Goal: Task Accomplishment & Management: Complete application form

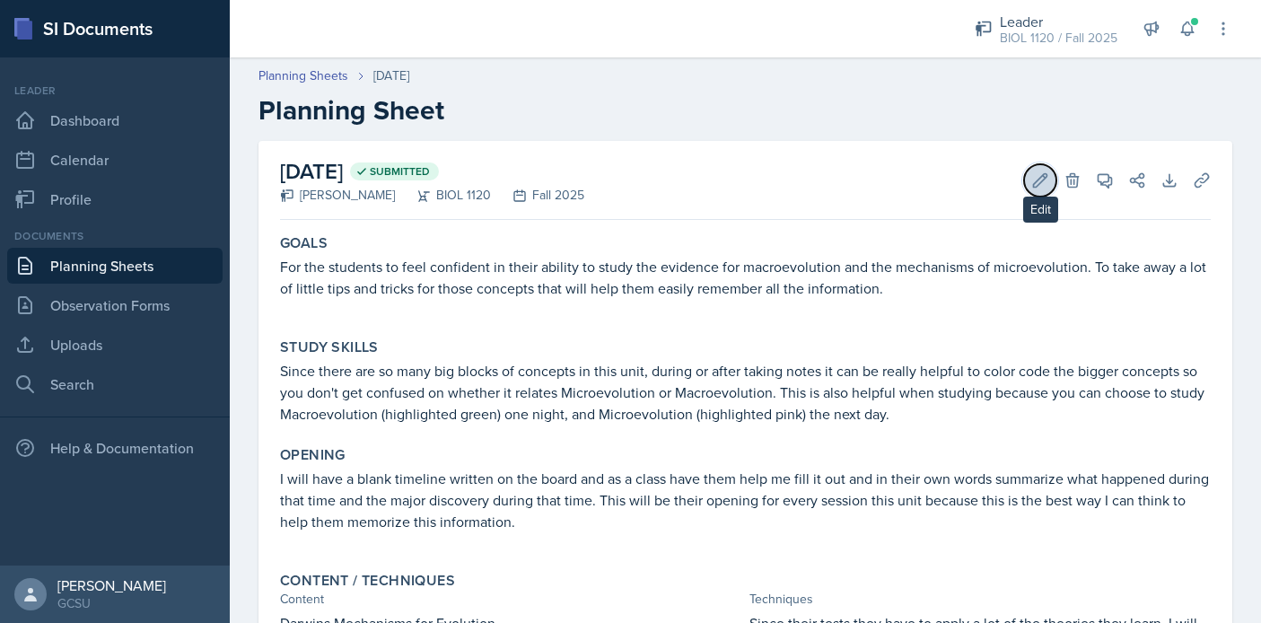
click at [1030, 178] on button "Edit" at bounding box center [1040, 180] width 32 height 32
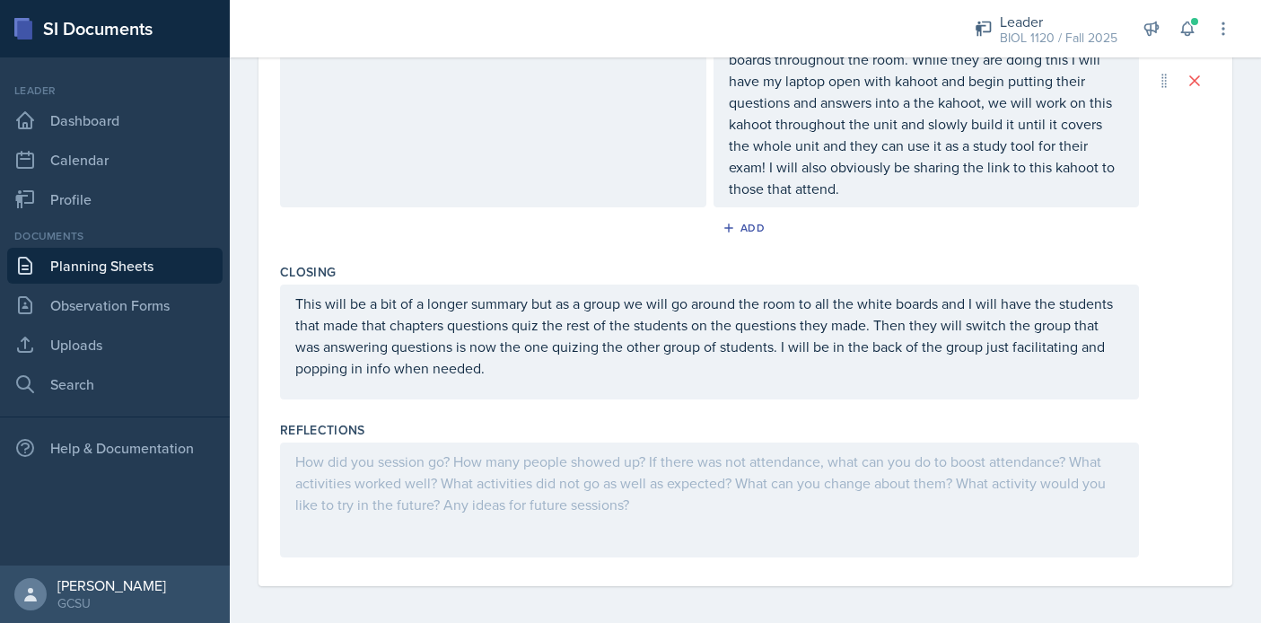
scroll to position [1232, 0]
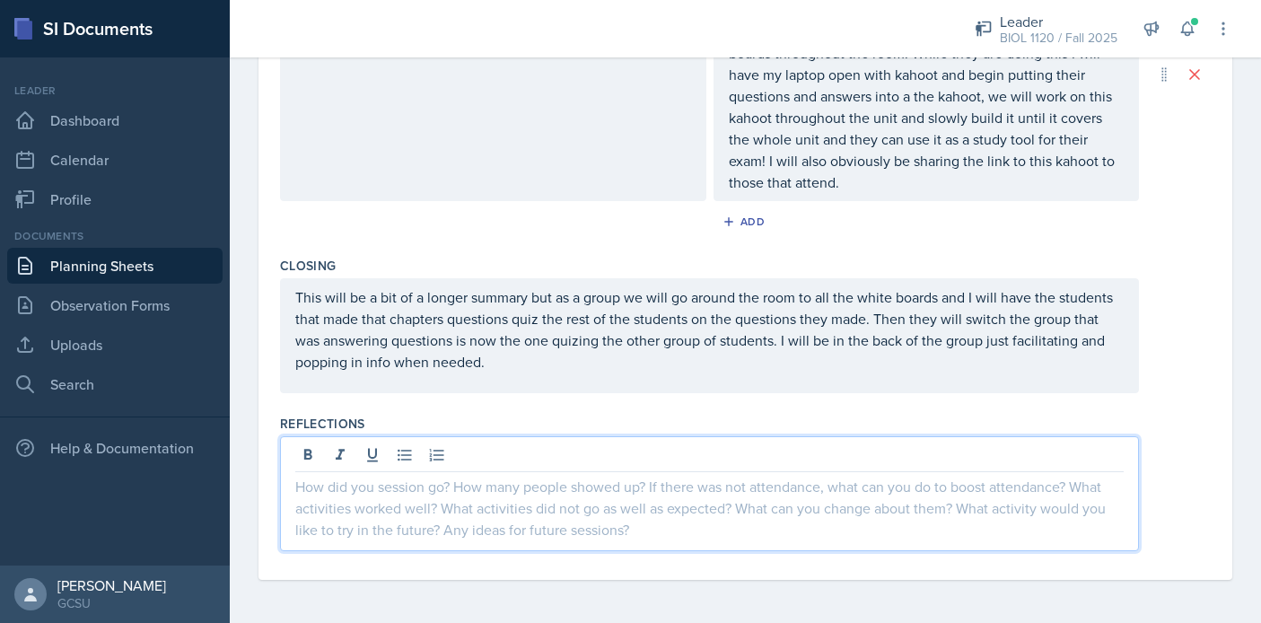
click at [711, 456] on div at bounding box center [709, 493] width 859 height 115
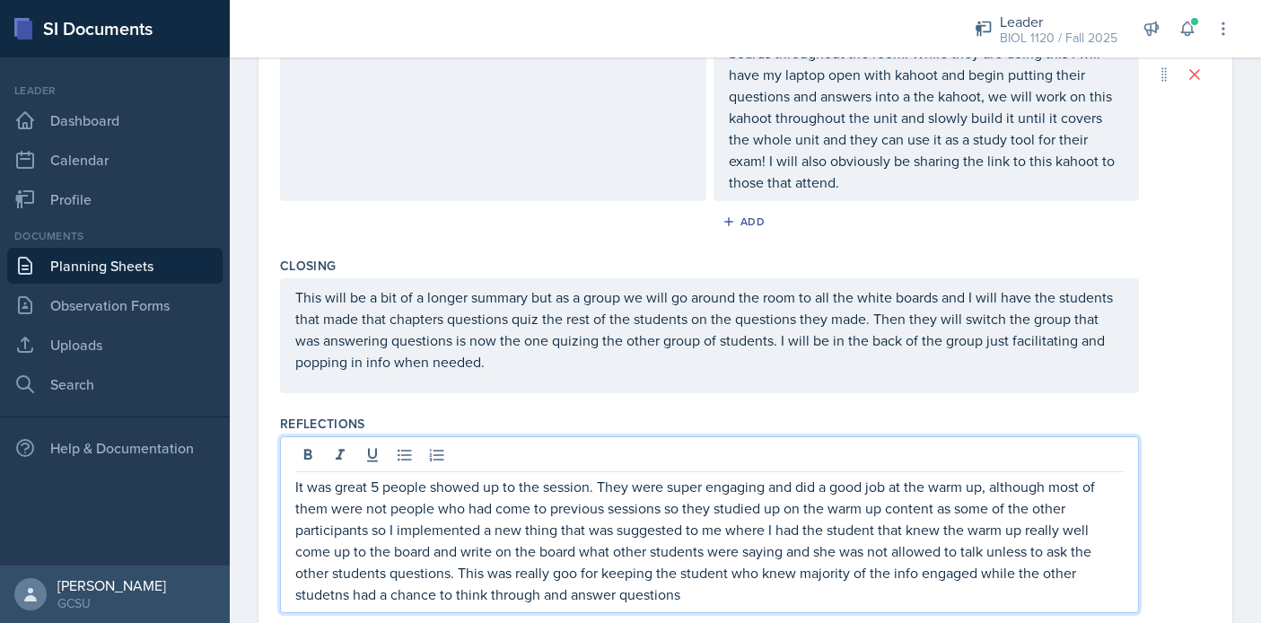
click at [333, 596] on p "It was great 5 people showed up to the session. They were super engaging and di…" at bounding box center [709, 540] width 829 height 129
click at [704, 595] on p "It was great 5 people showed up to the session. They were super engaging and di…" at bounding box center [709, 540] width 829 height 129
click at [1180, 269] on div "Closing" at bounding box center [745, 266] width 931 height 18
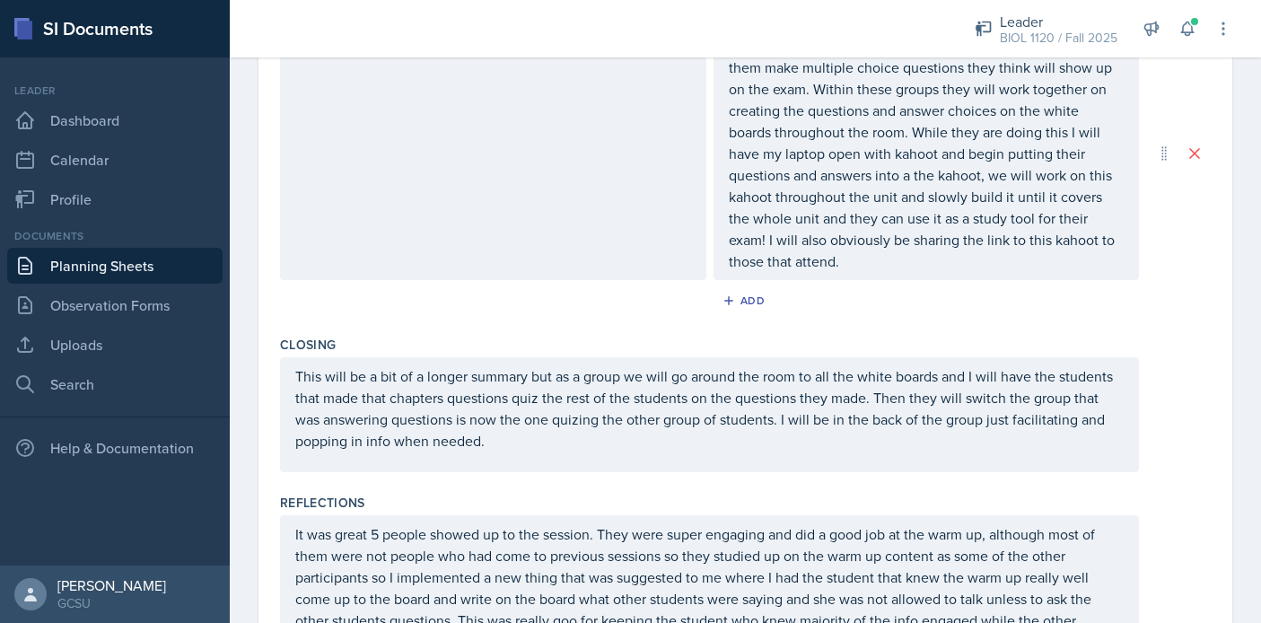
scroll to position [1263, 0]
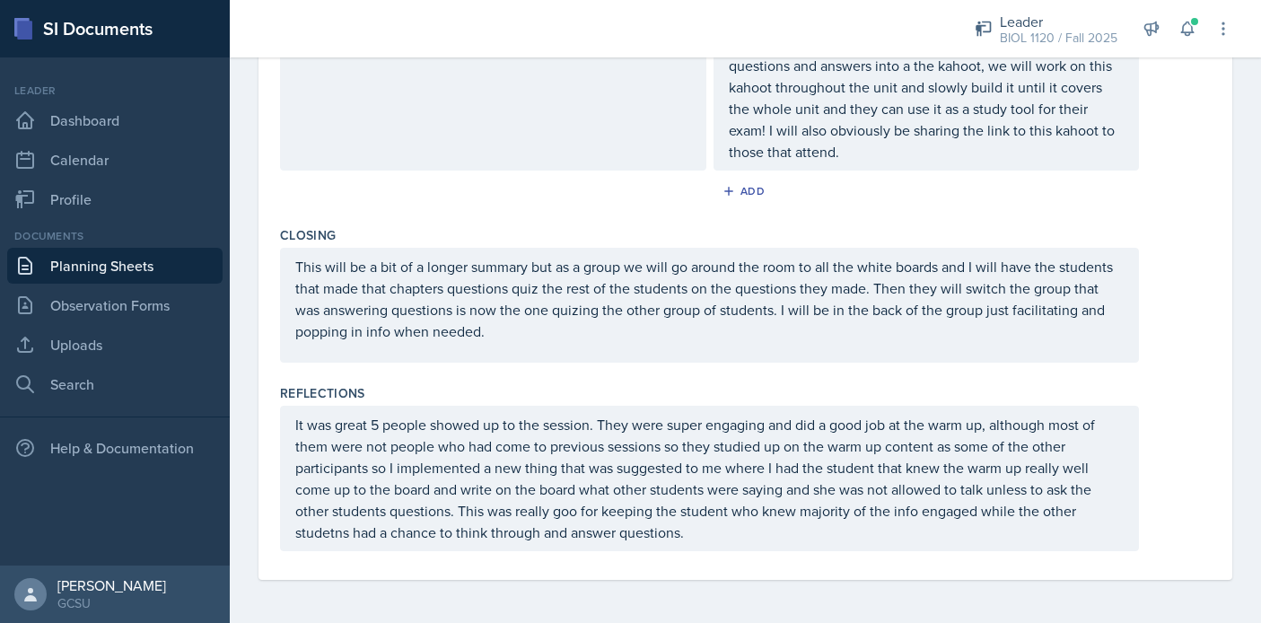
click at [746, 536] on p "It was great 5 people showed up to the session. They were super engaging and di…" at bounding box center [709, 478] width 829 height 129
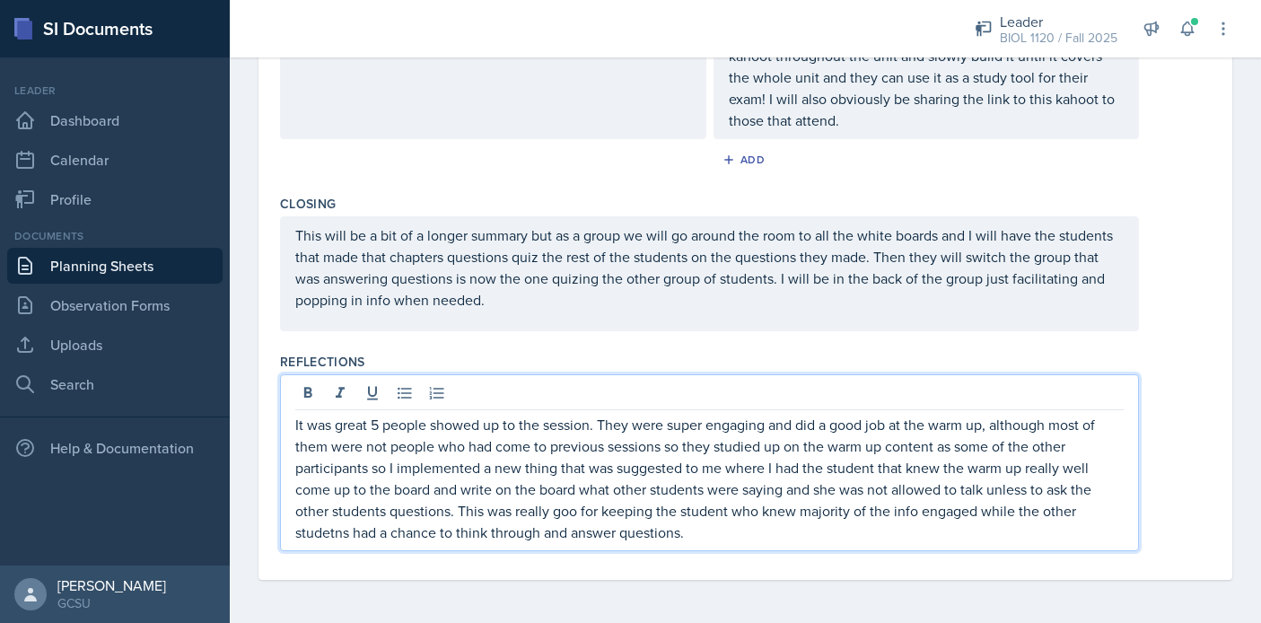
click at [576, 509] on p "It was great 5 people showed up to the session. They were super engaging and di…" at bounding box center [709, 478] width 829 height 129
click at [716, 536] on p "It was great 5 people showed up to the session. They were super engaging and di…" at bounding box center [709, 478] width 829 height 129
click at [338, 534] on p "It was great 5 people showed up to the session. They were super engaging and di…" at bounding box center [709, 478] width 829 height 129
click at [729, 524] on p "It was great 5 people showed up to the session. They were super engaging and di…" at bounding box center [709, 478] width 829 height 129
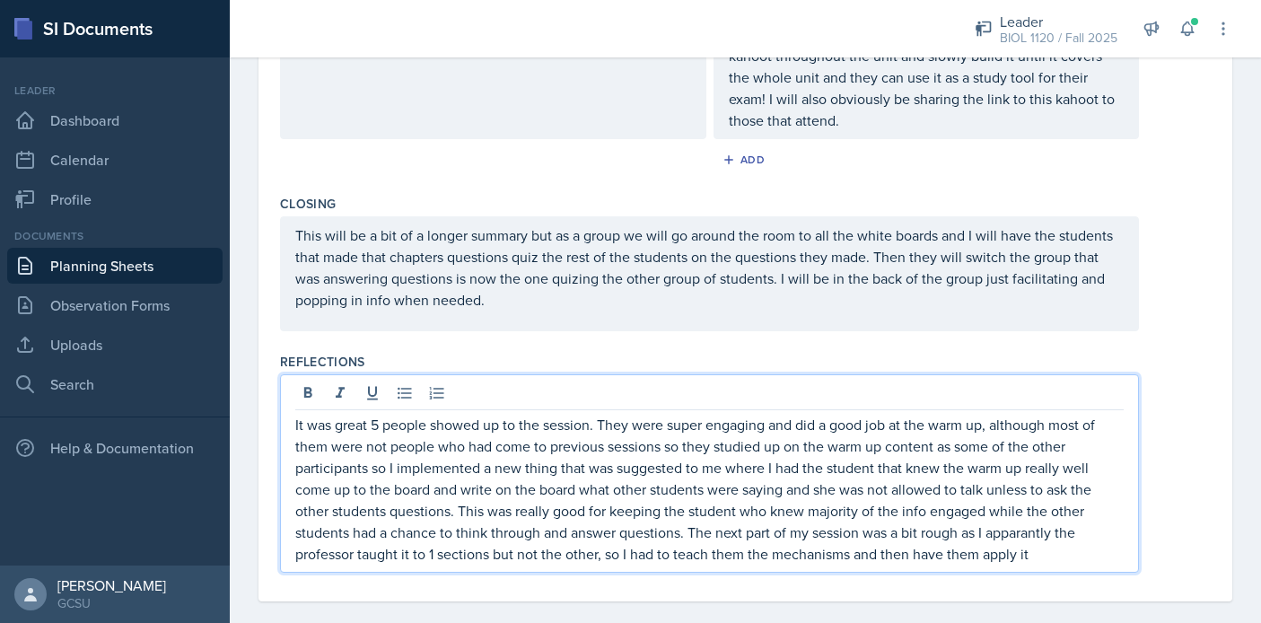
click at [1015, 532] on p "It was great 5 people showed up to the session. They were super engaging and di…" at bounding box center [709, 489] width 829 height 151
click at [1048, 563] on p "It was great 5 people showed up to the session. They were super engaging and di…" at bounding box center [709, 489] width 829 height 151
click at [988, 534] on p "It was great 5 people showed up to the session. They were super engaging and di…" at bounding box center [709, 489] width 829 height 151
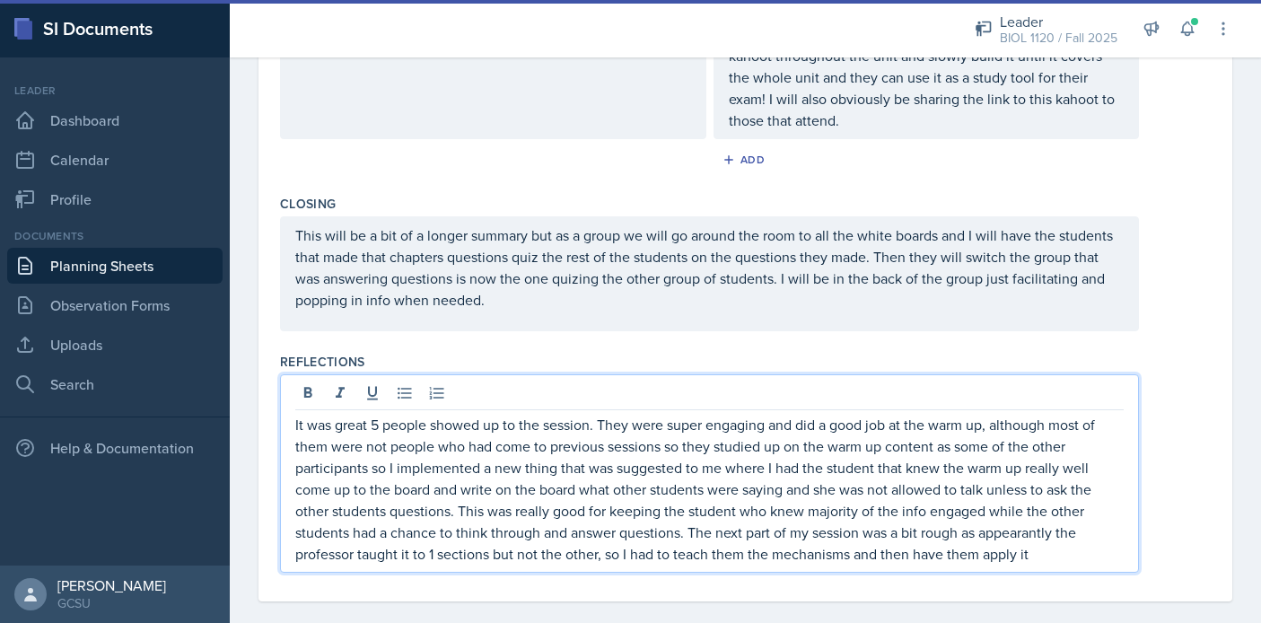
click at [1018, 533] on p "It was great 5 people showed up to the session. They were super engaging and di…" at bounding box center [709, 489] width 829 height 151
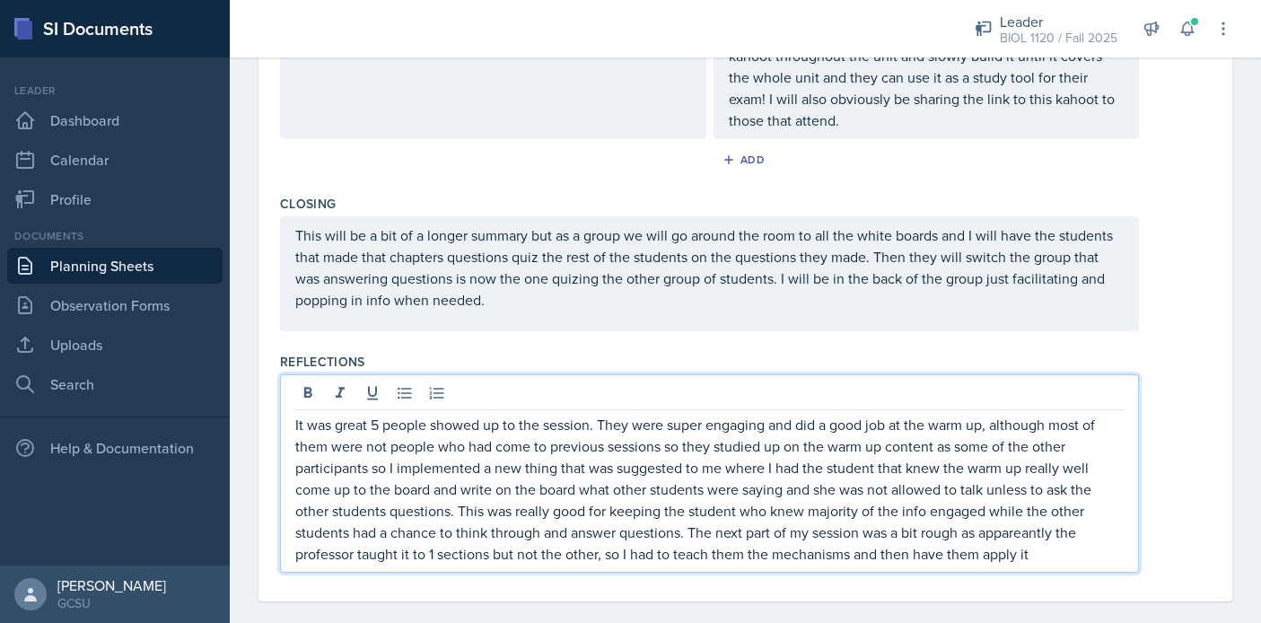
click at [1041, 548] on p "It was great 5 people showed up to the session. They were super engaging and di…" at bounding box center [709, 489] width 829 height 151
click at [487, 554] on p "It was great 5 people showed up to the session. They were super engaging and di…" at bounding box center [709, 489] width 829 height 151
click at [1049, 560] on p "It was great 5 people showed up to the session. They were super engaging and di…" at bounding box center [709, 489] width 829 height 151
click at [1036, 532] on p "It was great 5 people showed up to the session. They were super engaging and di…" at bounding box center [709, 489] width 829 height 151
click at [1037, 568] on div "It was great 5 people showed up to the session. They were super engaging and di…" at bounding box center [709, 473] width 859 height 198
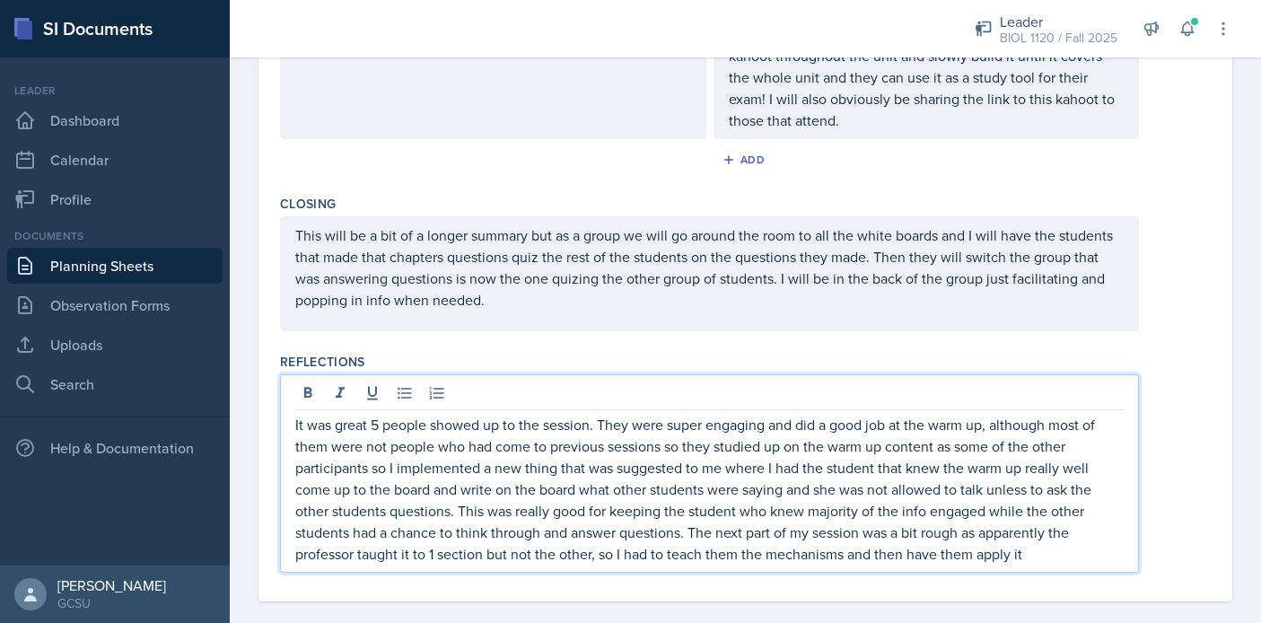
click at [1038, 559] on p "It was great 5 people showed up to the session. They were super engaging and di…" at bounding box center [709, 489] width 829 height 151
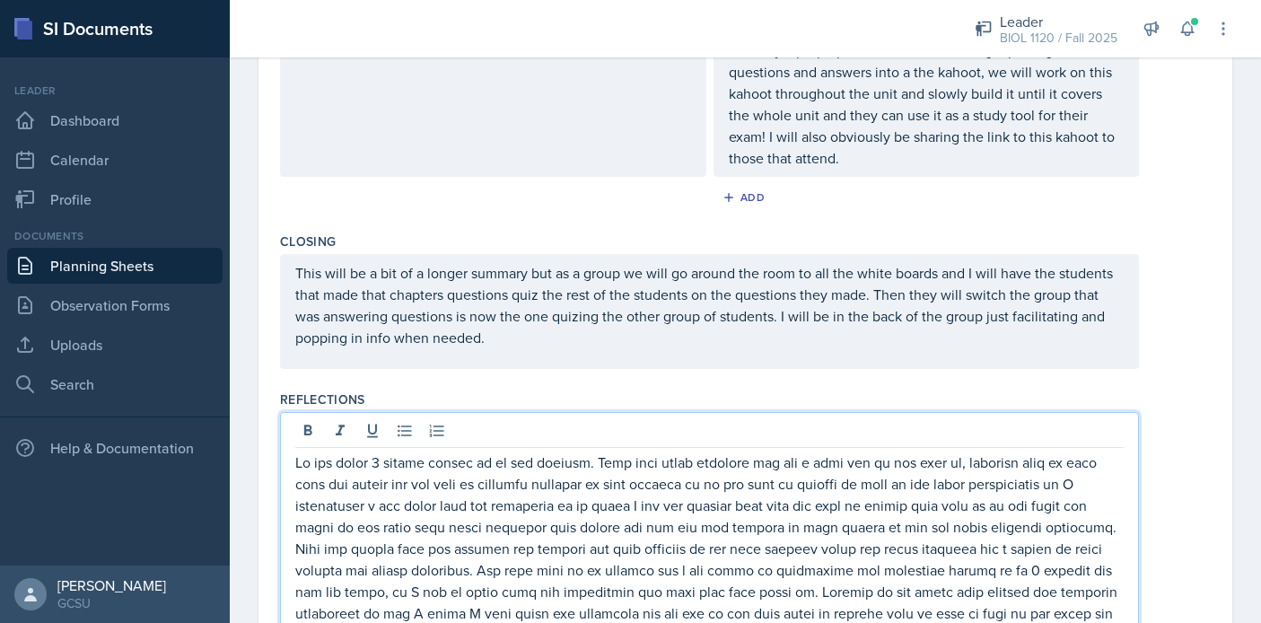
scroll to position [1359, 0]
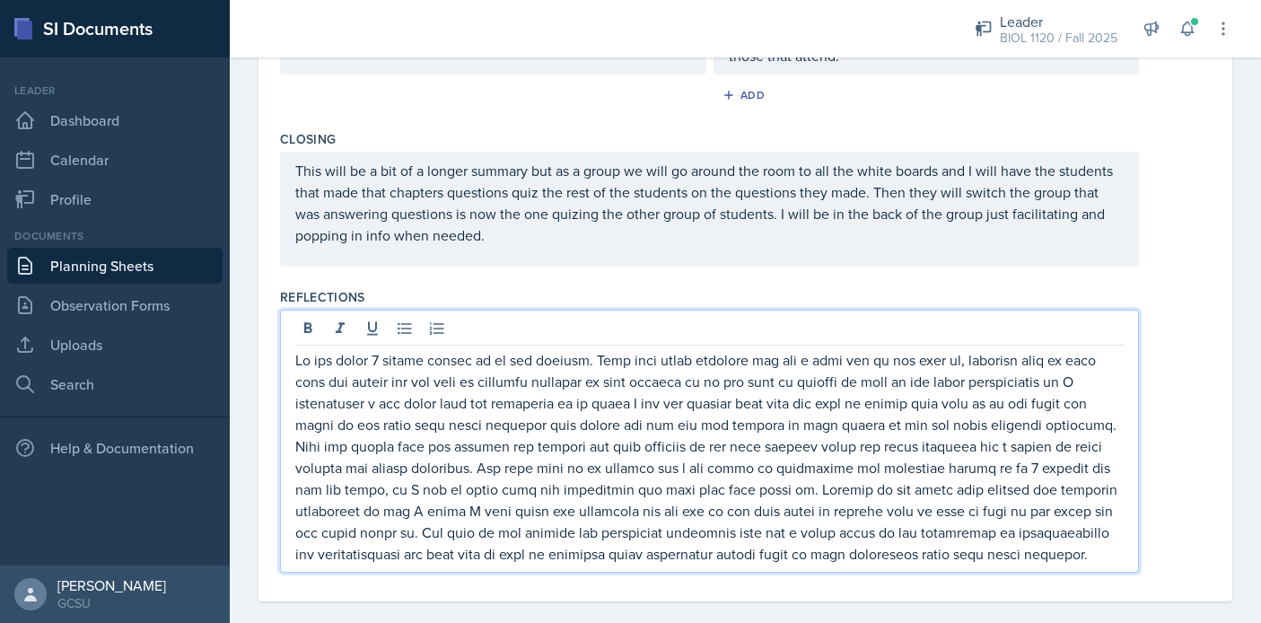
click at [1197, 332] on div at bounding box center [745, 441] width 931 height 263
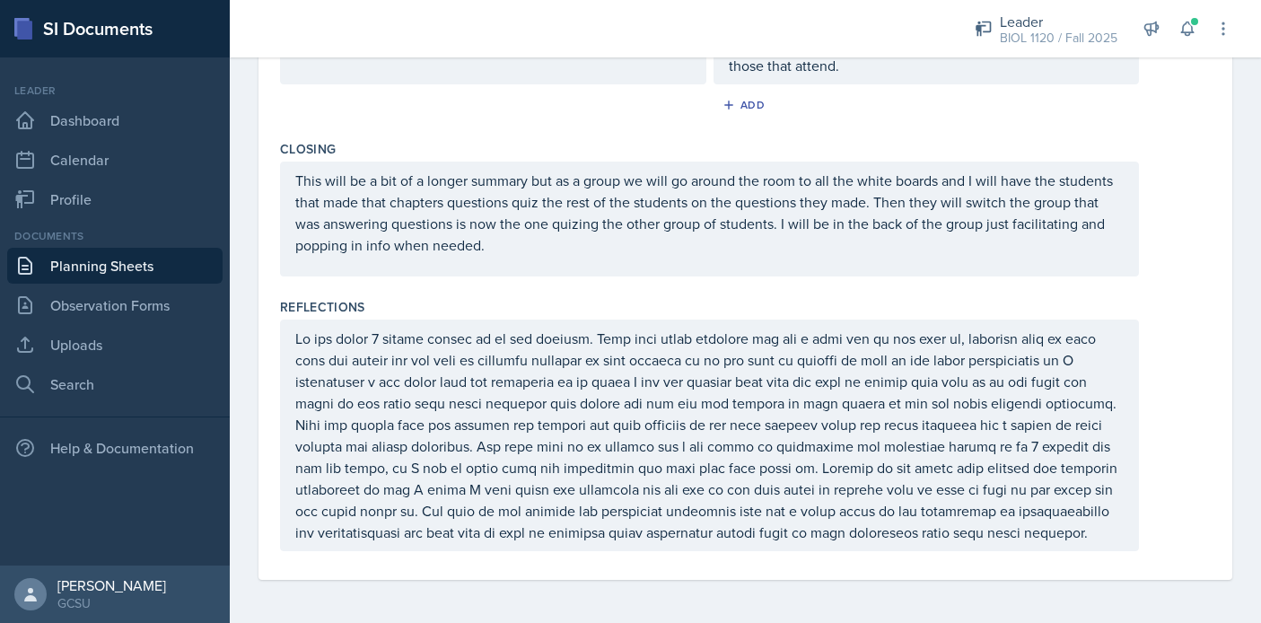
scroll to position [1402, 0]
click at [783, 534] on p at bounding box center [709, 435] width 829 height 215
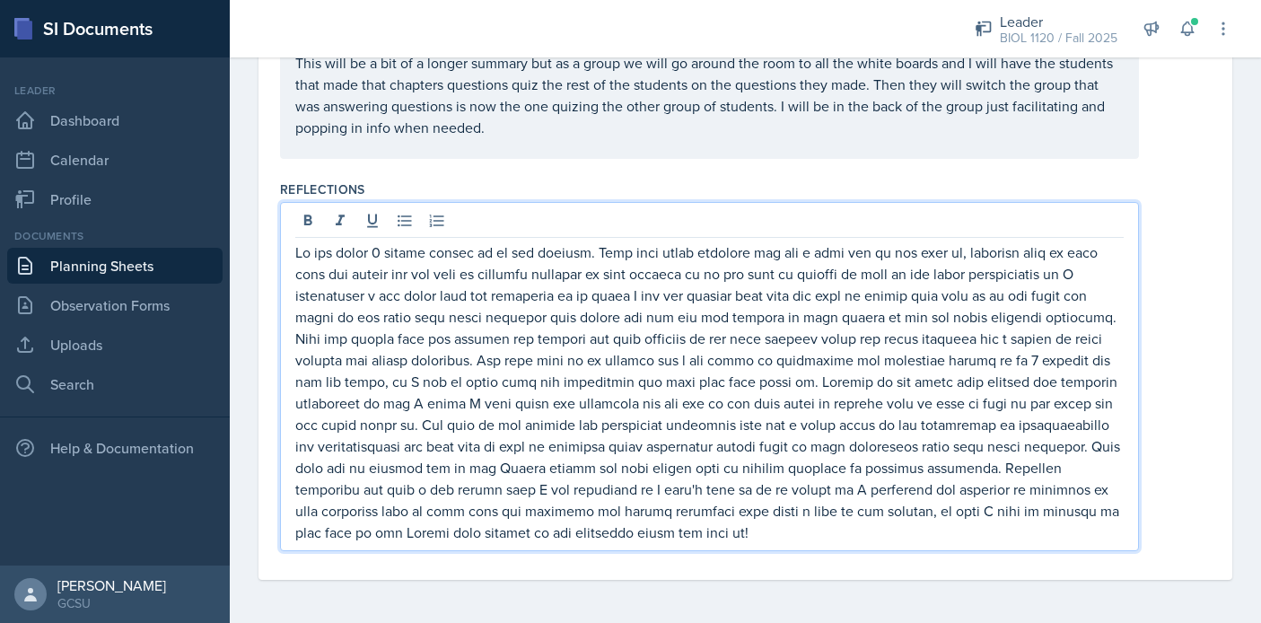
scroll to position [0, 0]
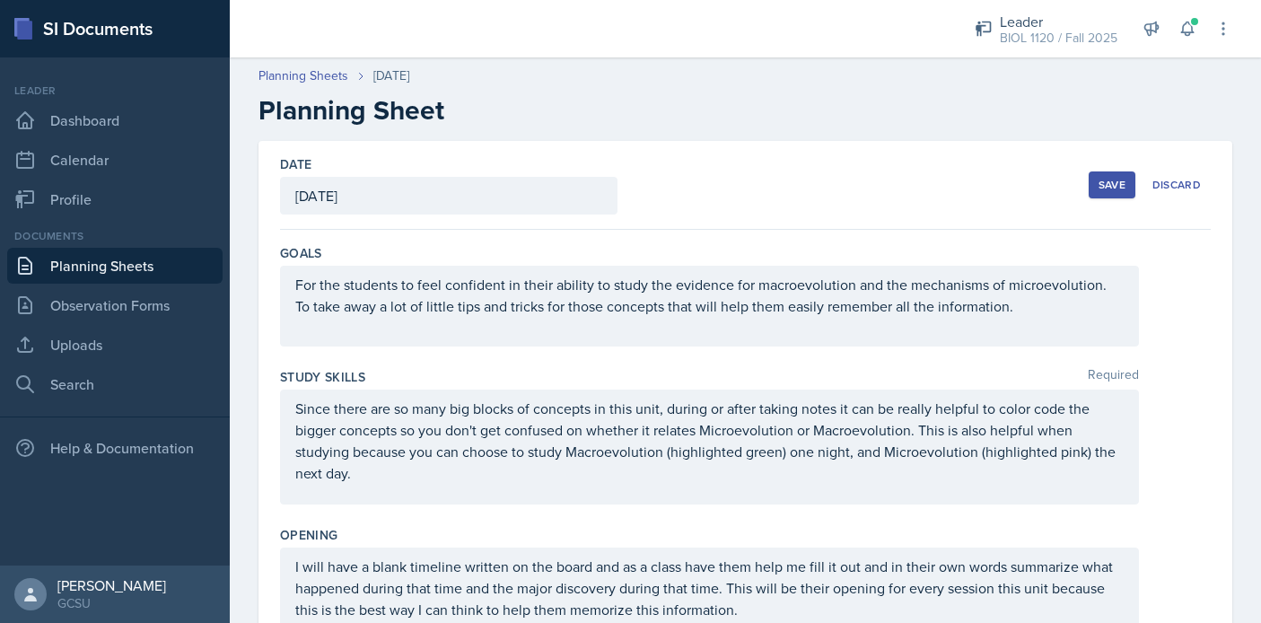
click at [1096, 190] on button "Save" at bounding box center [1112, 184] width 47 height 27
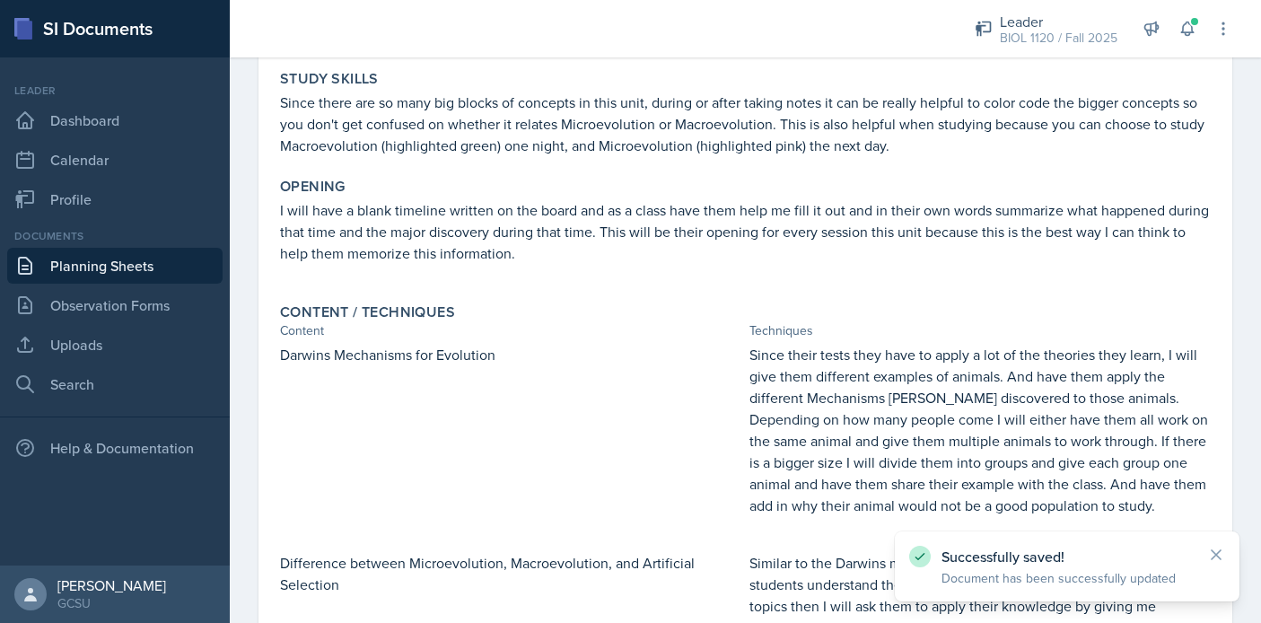
scroll to position [1084, 0]
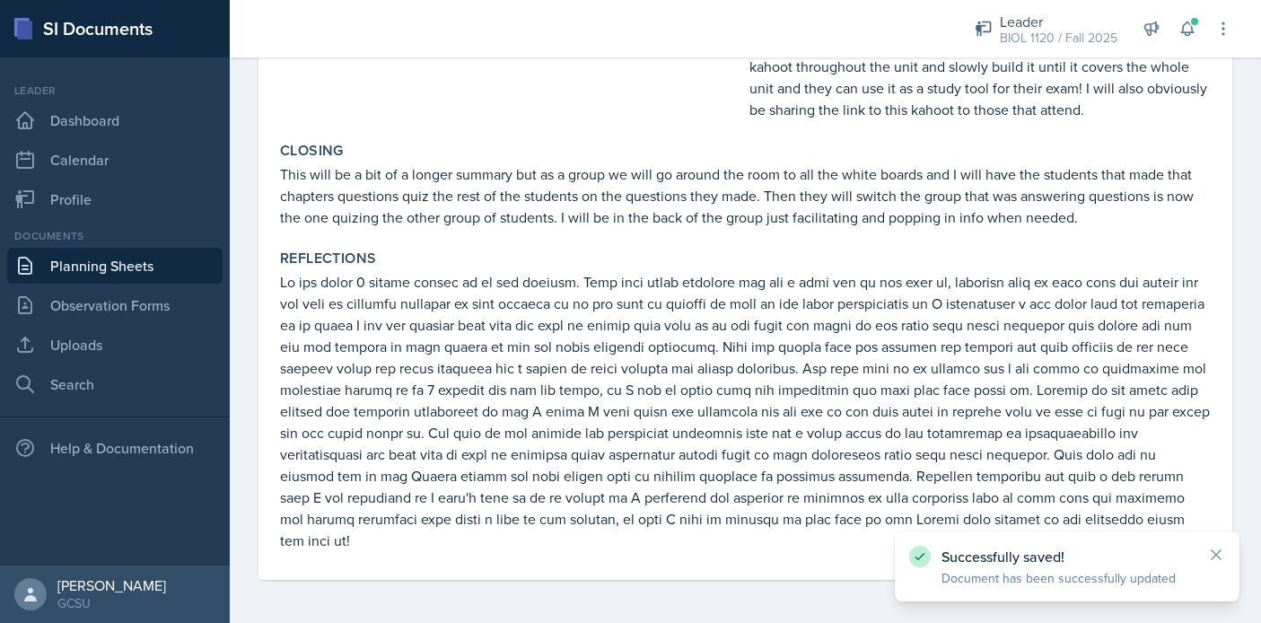
click at [153, 270] on link "Planning Sheets" at bounding box center [114, 266] width 215 height 36
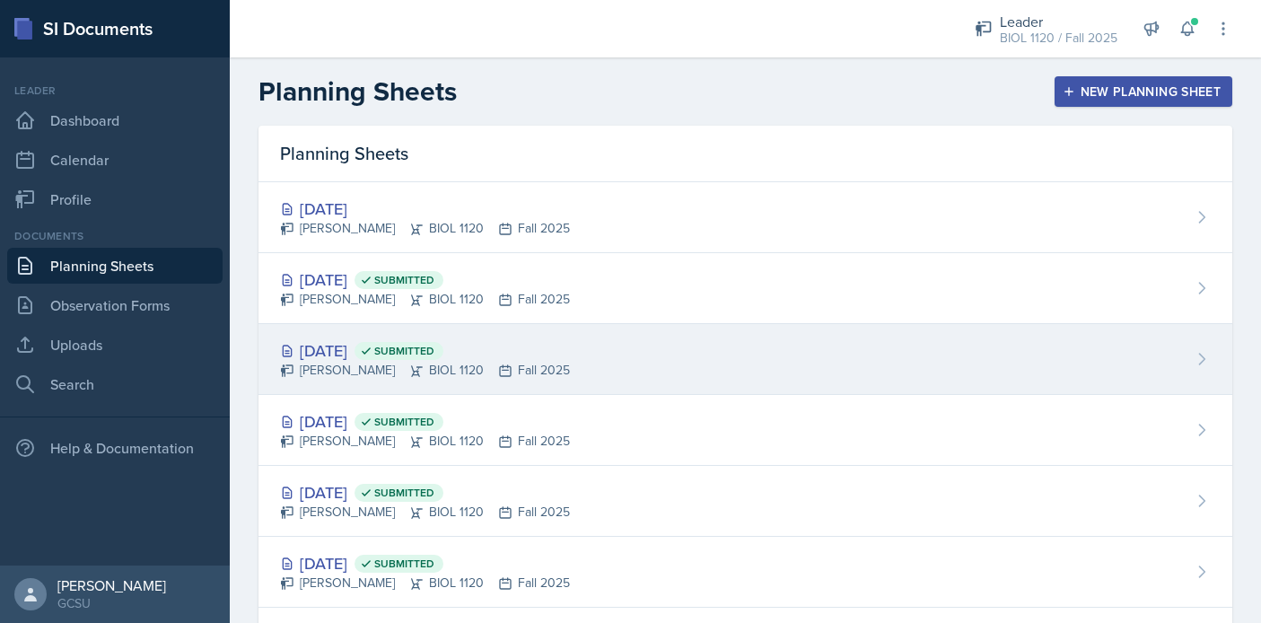
click at [611, 349] on div "[DATE] Submitted [PERSON_NAME] BIOL 1120 Fall 2025" at bounding box center [746, 359] width 974 height 71
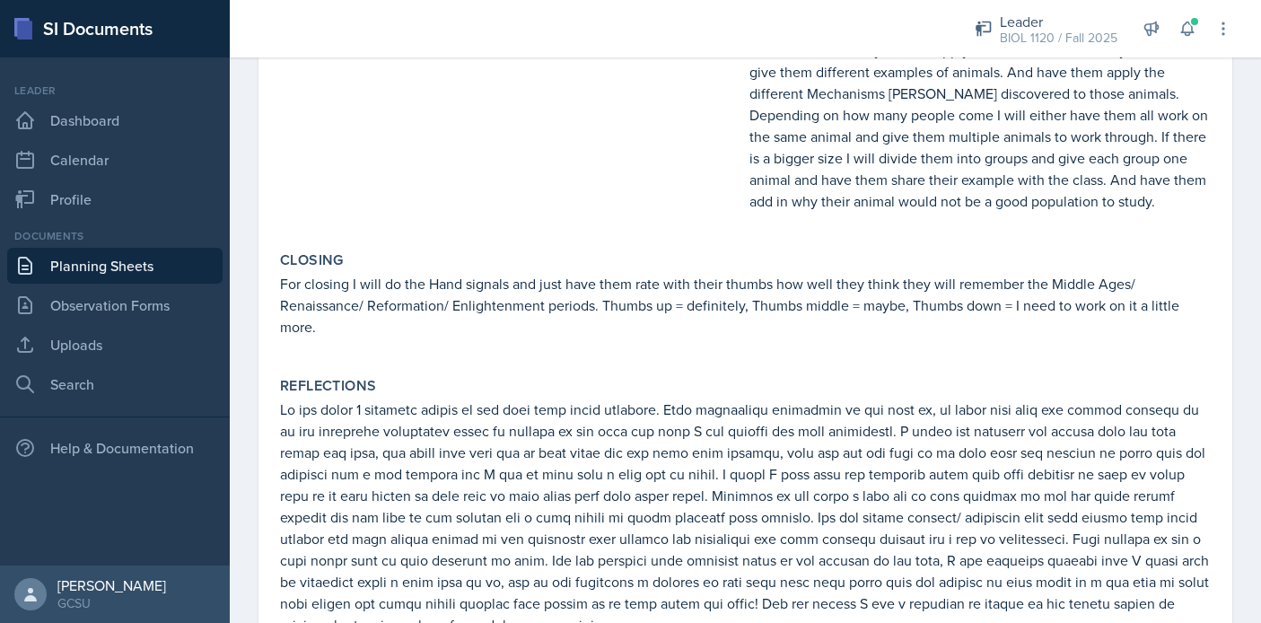
scroll to position [1034, 0]
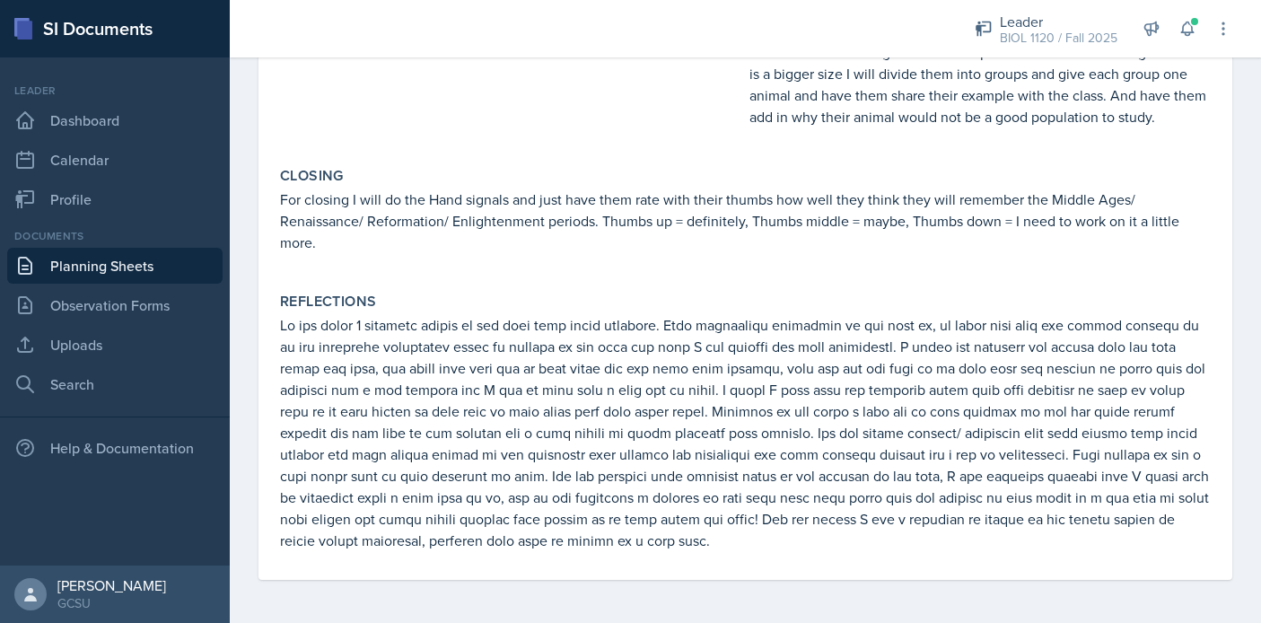
click at [108, 268] on link "Planning Sheets" at bounding box center [114, 266] width 215 height 36
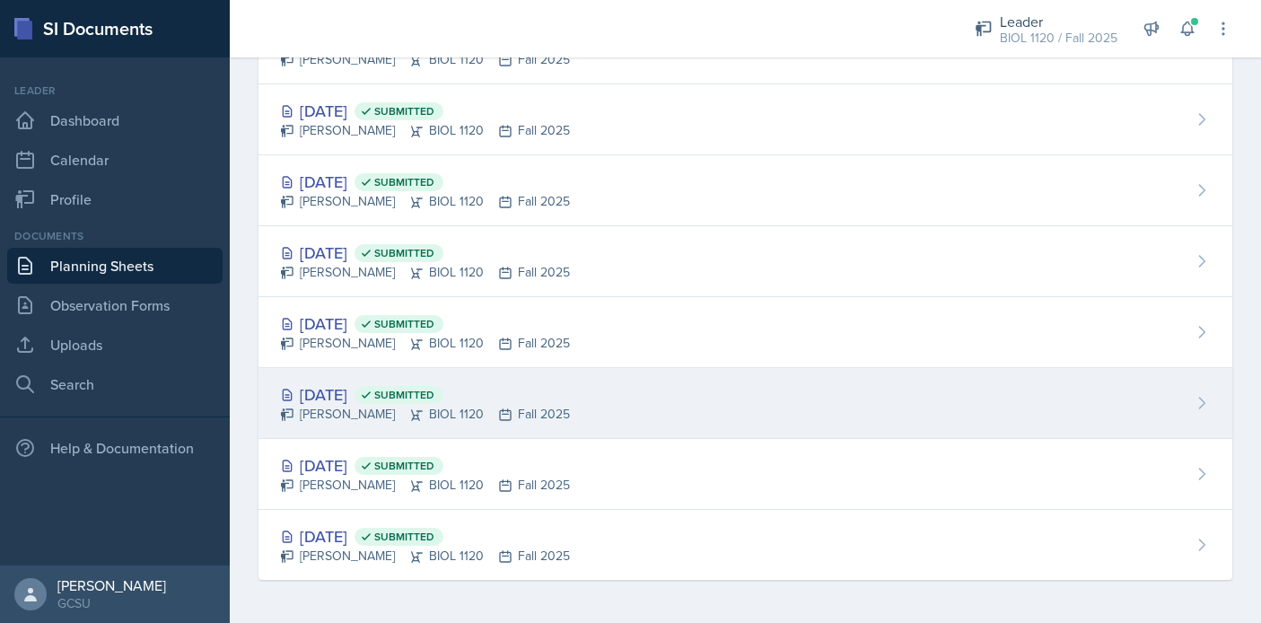
click at [575, 387] on div "[DATE] Submitted [PERSON_NAME] BIOL 1120 Fall 2025" at bounding box center [746, 403] width 974 height 71
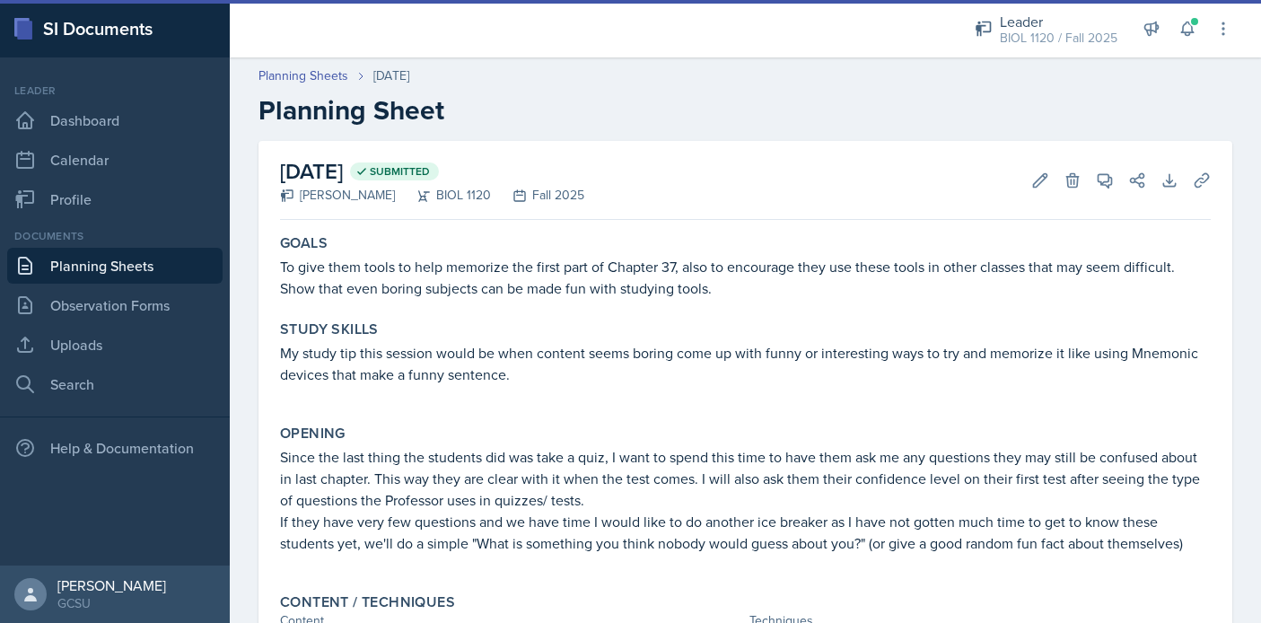
scroll to position [794, 0]
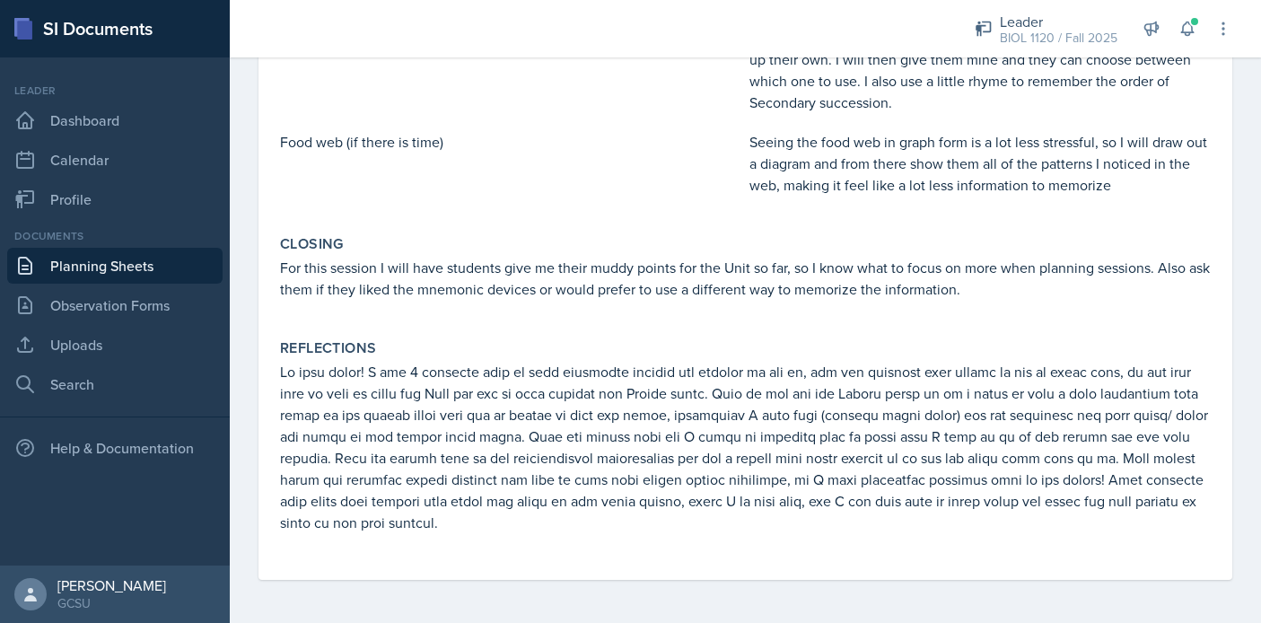
click at [66, 275] on link "Planning Sheets" at bounding box center [114, 266] width 215 height 36
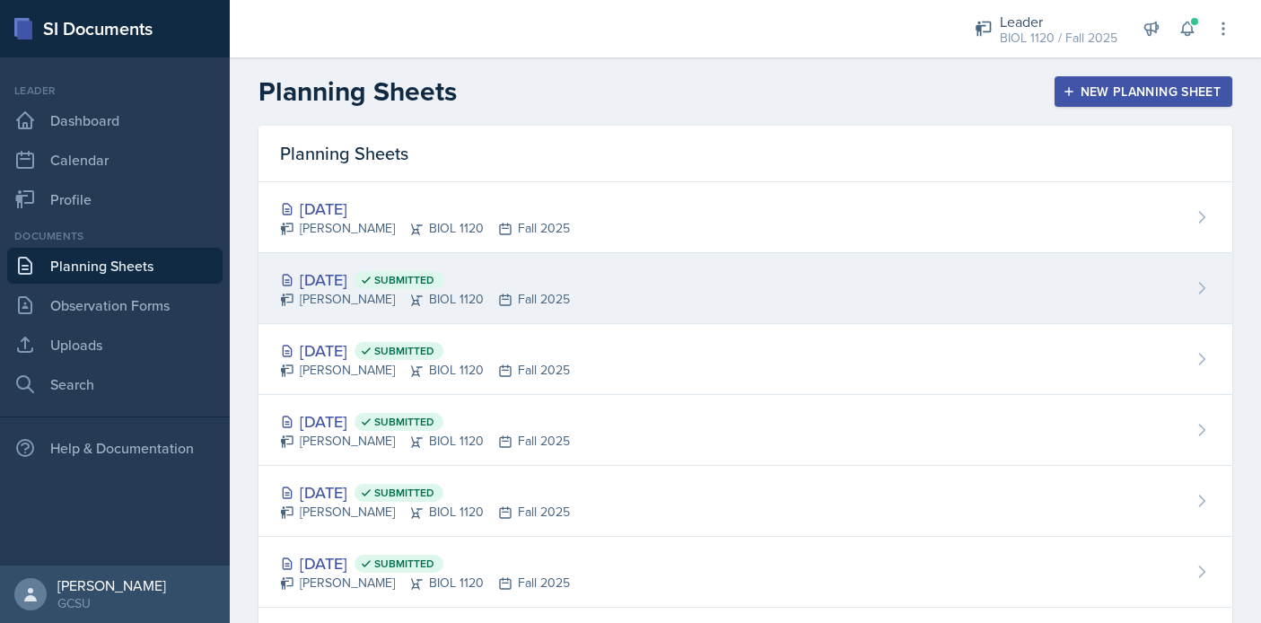
click at [726, 285] on div "[DATE] Submitted [PERSON_NAME] BIOL 1120 Fall 2025" at bounding box center [746, 288] width 974 height 71
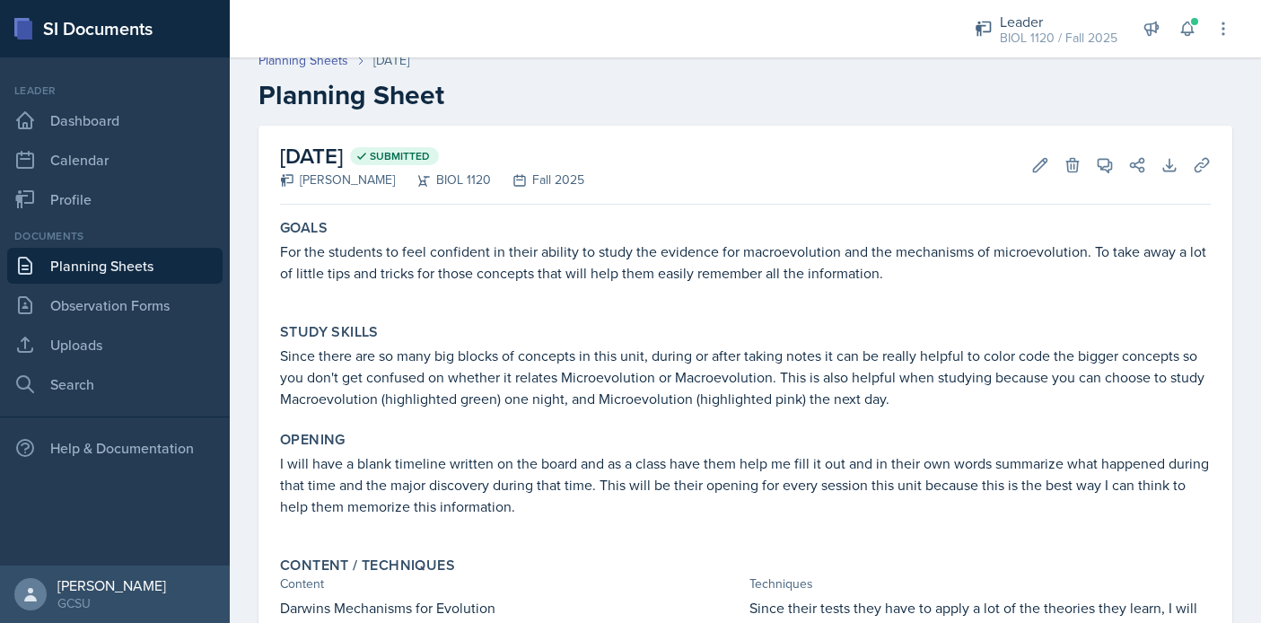
scroll to position [9, 0]
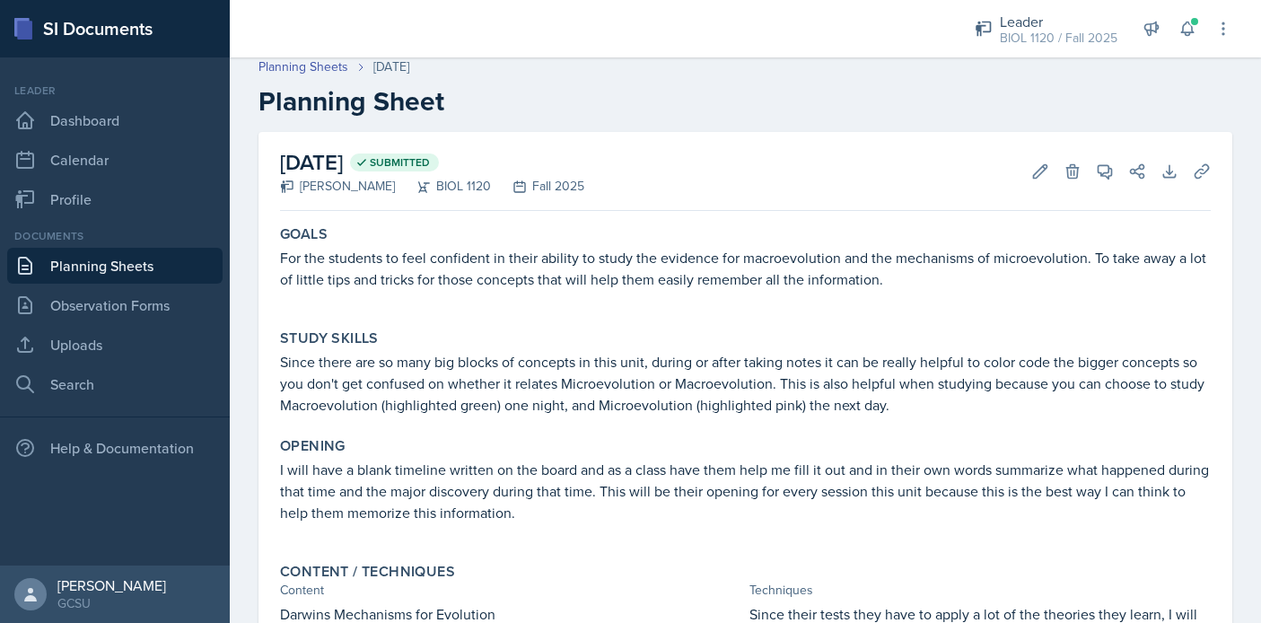
click at [128, 269] on link "Planning Sheets" at bounding box center [114, 266] width 215 height 36
